Goal: Information Seeking & Learning: Stay updated

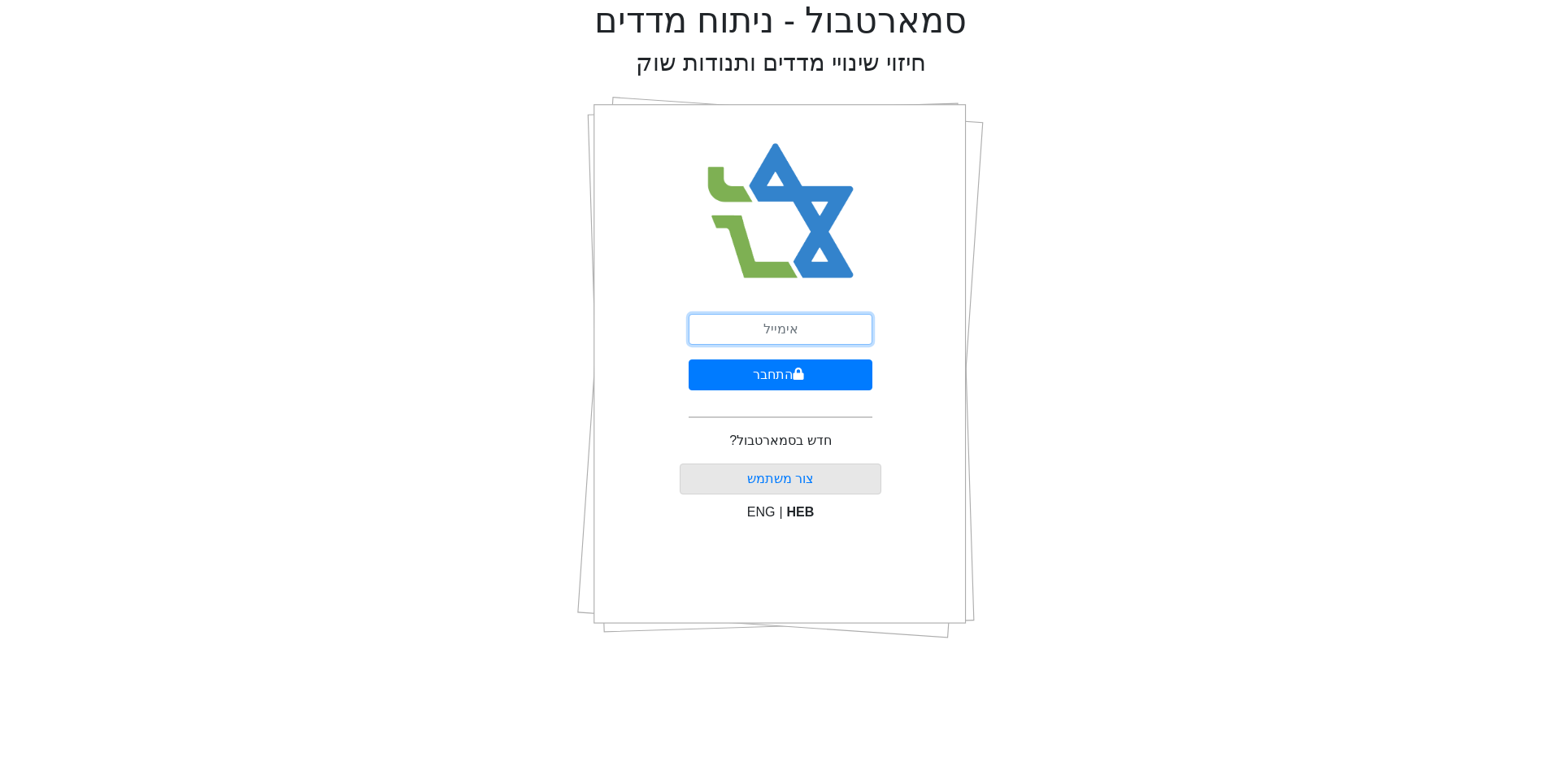
click at [780, 330] on input "email" at bounding box center [781, 329] width 184 height 31
type input "[EMAIL_ADDRESS][DOMAIN_NAME]"
click at [689, 359] on button "התחבר" at bounding box center [781, 374] width 184 height 31
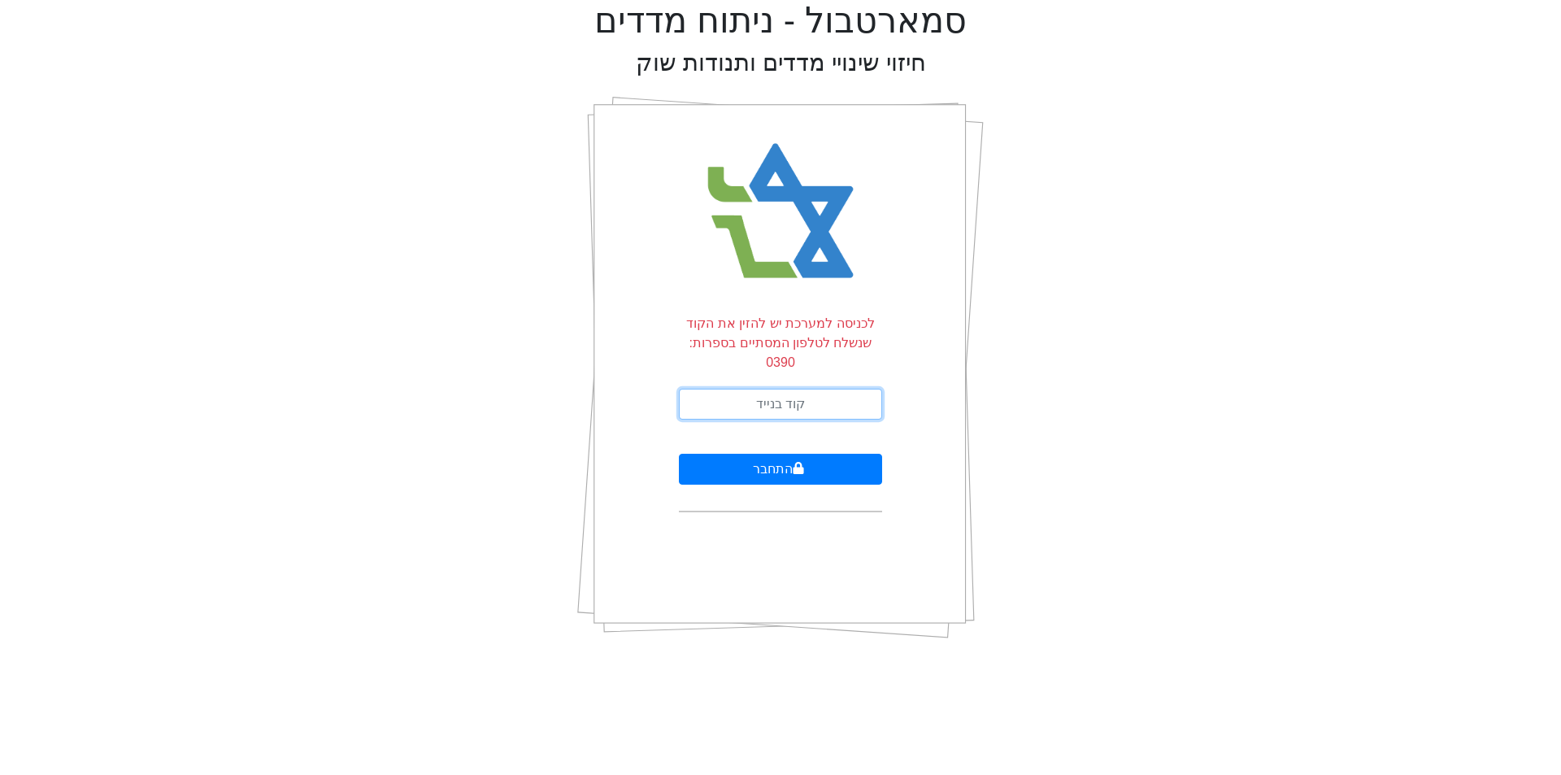
click at [845, 389] on input "text" at bounding box center [780, 404] width 203 height 31
type input "412952"
click at [679, 454] on button "התחבר" at bounding box center [780, 469] width 203 height 31
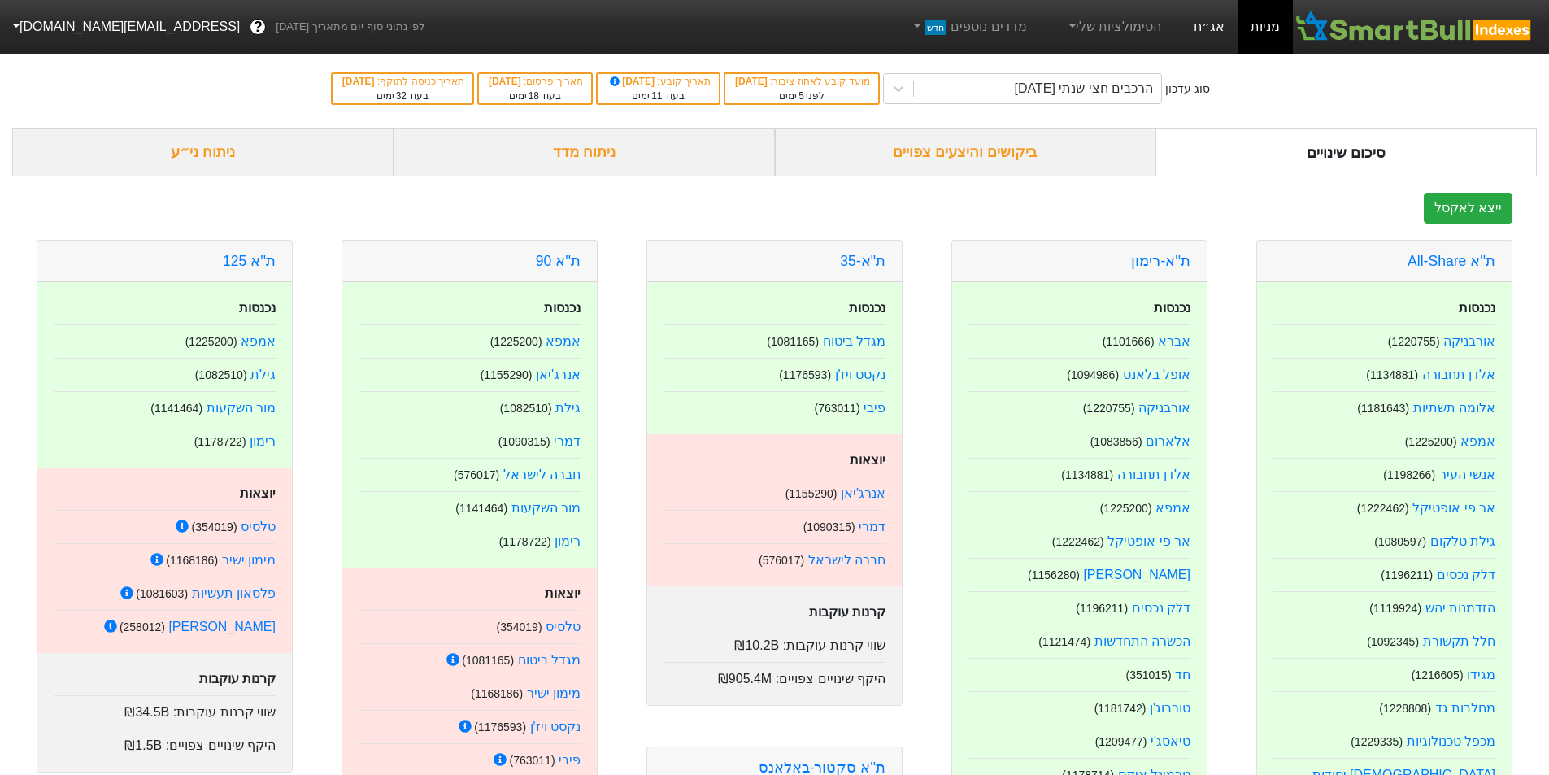
click at [1205, 35] on link "אג״ח" at bounding box center [1208, 27] width 57 height 54
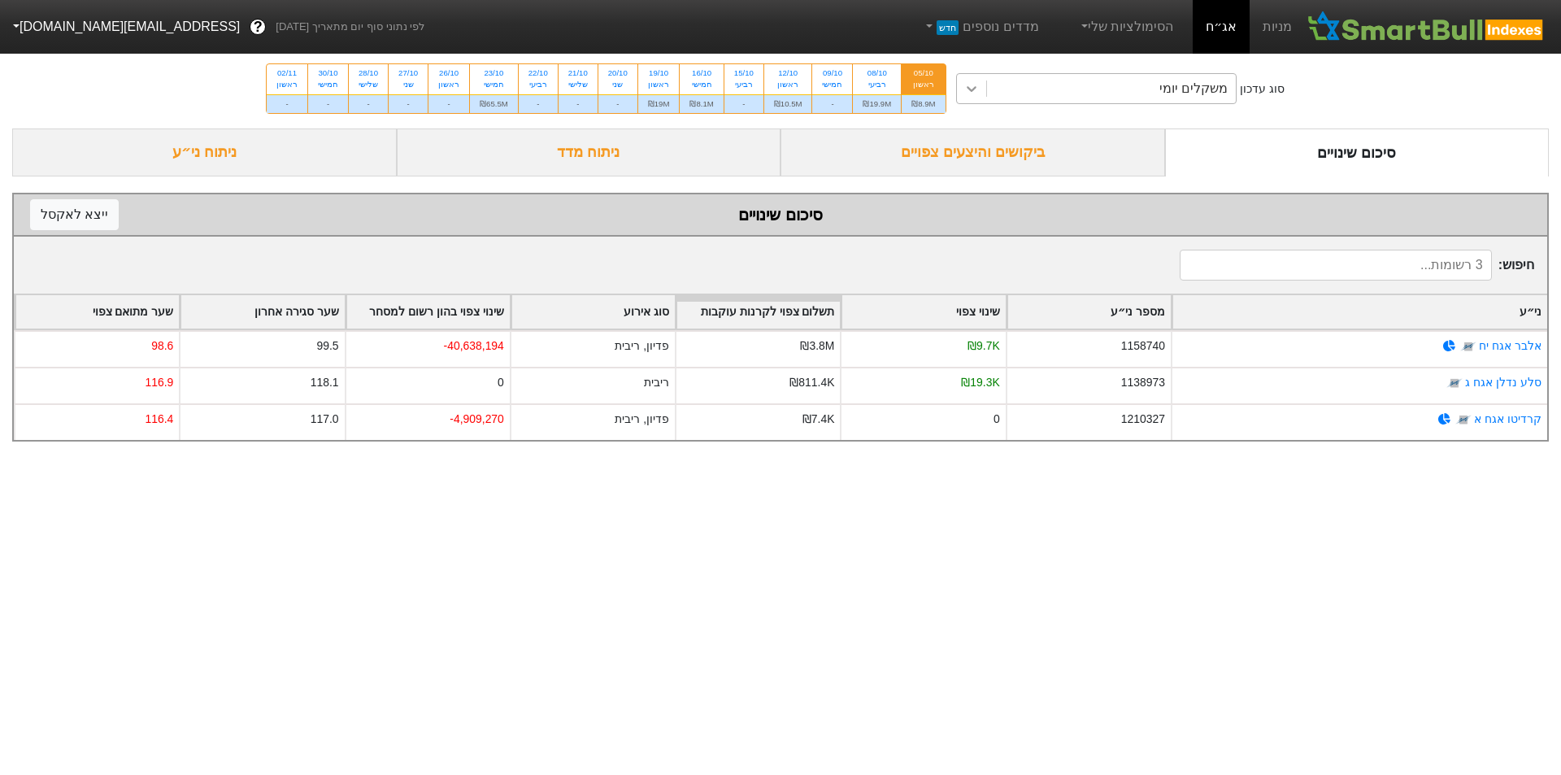
click at [957, 86] on div at bounding box center [971, 88] width 29 height 29
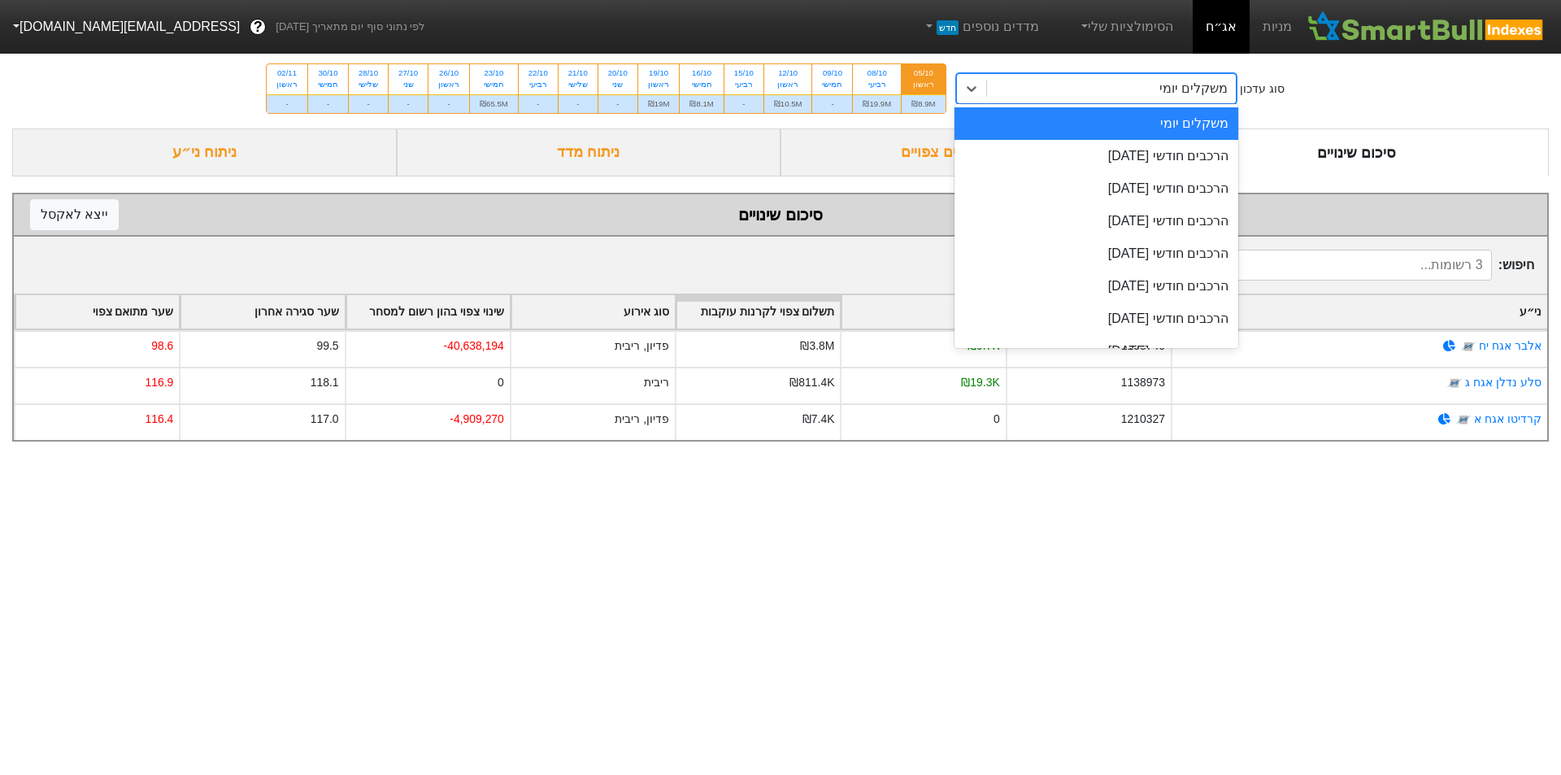
click at [1175, 127] on div "משקלים יומי" at bounding box center [1096, 123] width 285 height 33
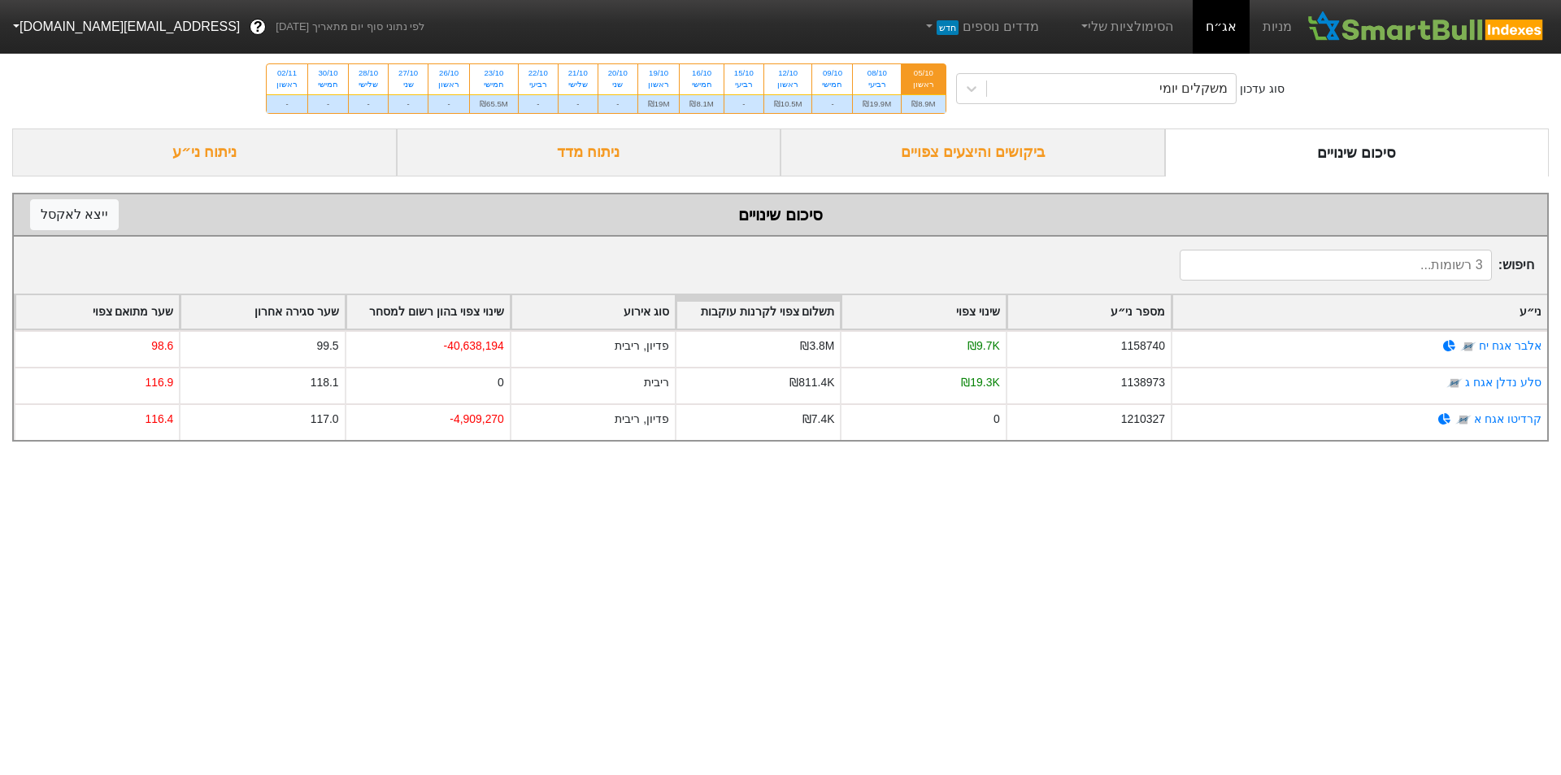
click at [993, 148] on div "ביקושים והיצעים צפויים" at bounding box center [972, 152] width 385 height 48
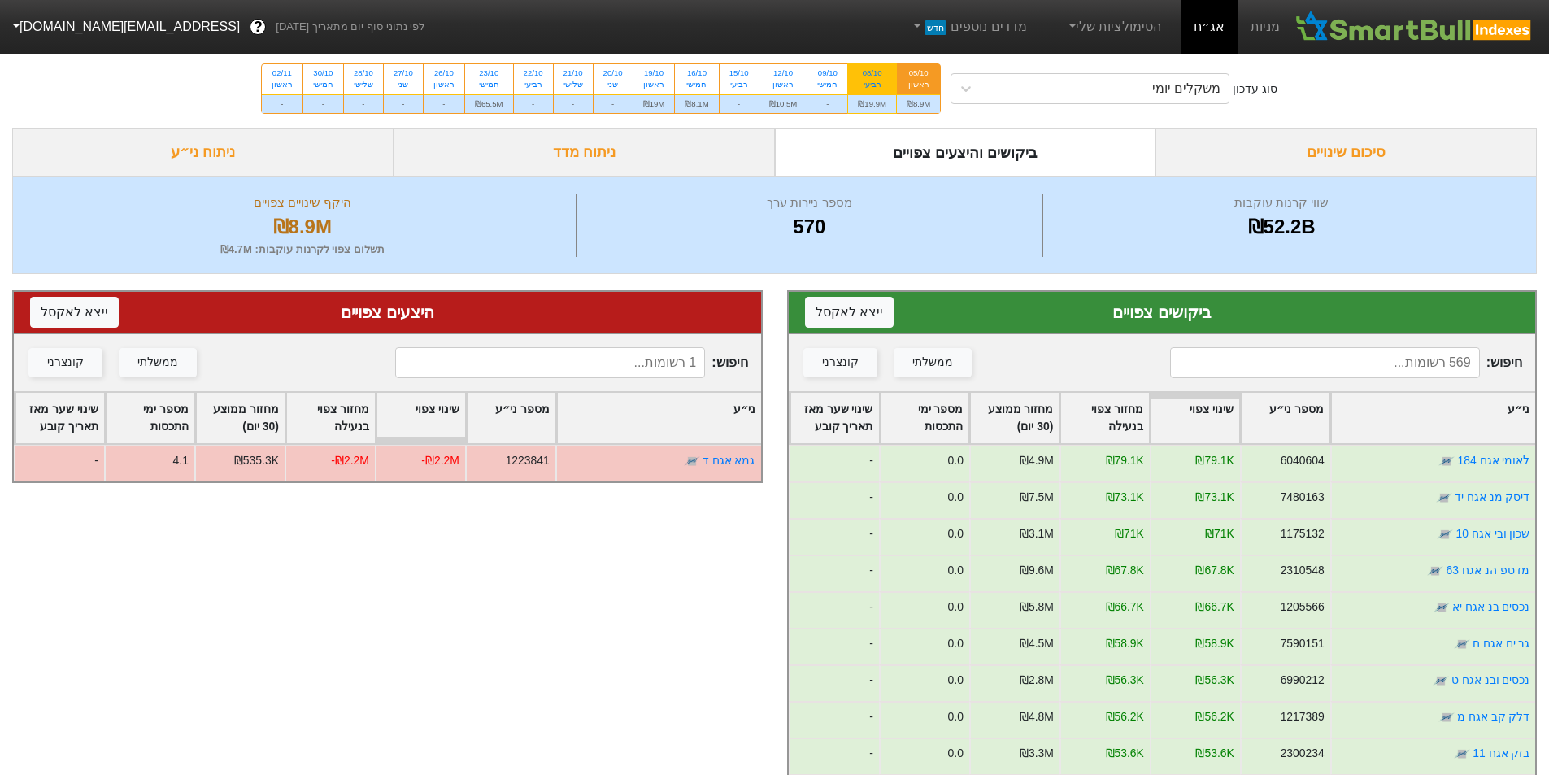
click at [873, 106] on div "₪19.9M" at bounding box center [872, 103] width 48 height 19
click at [872, 75] on input "08/10 רביעי ₪19.9M" at bounding box center [867, 69] width 11 height 11
radio input "true"
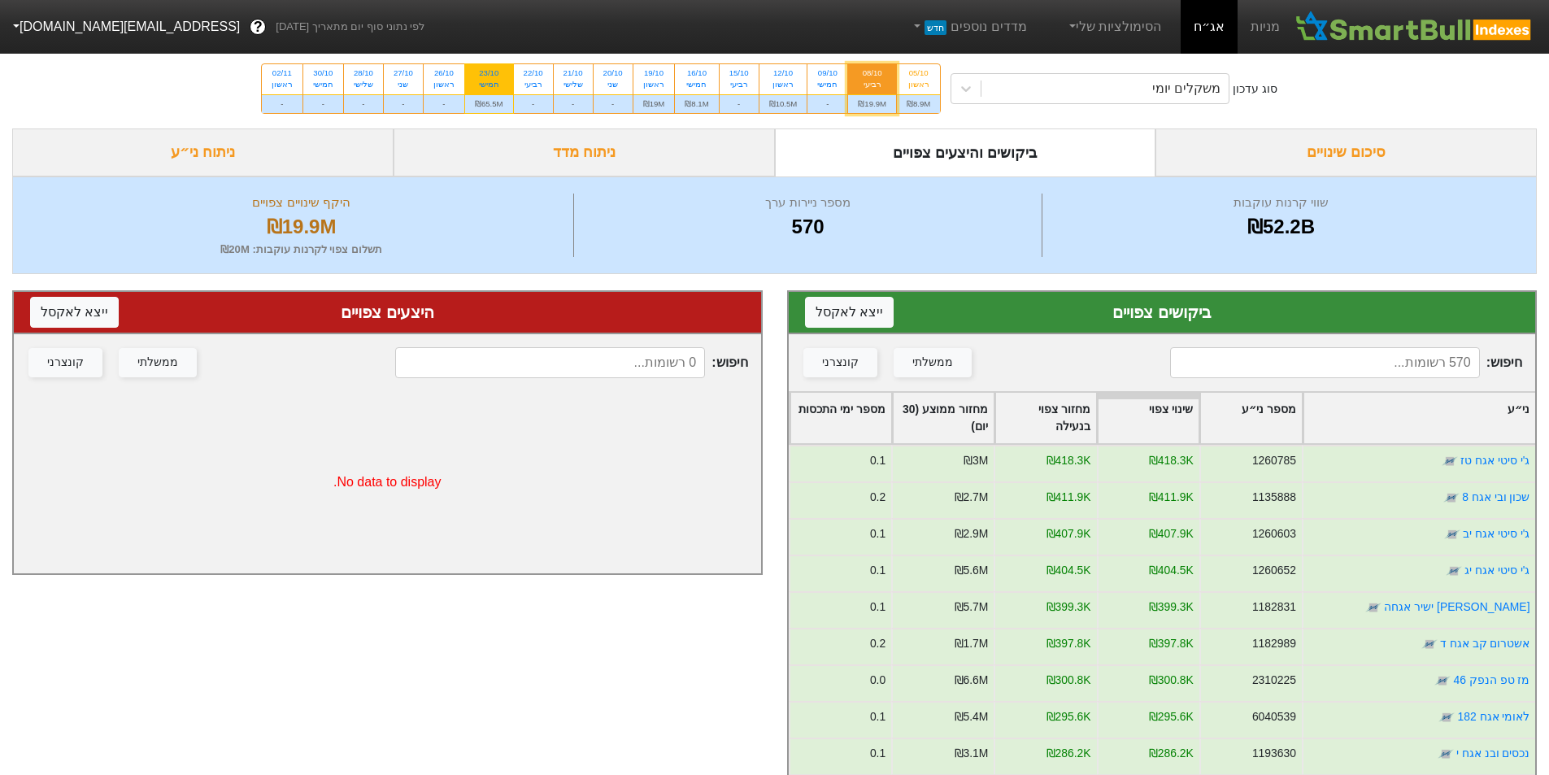
click at [491, 110] on div "₪65.5M" at bounding box center [489, 103] width 48 height 19
click at [489, 75] on input "23/10 חמישי ₪65.5M" at bounding box center [483, 69] width 11 height 11
radio input "true"
